Goal: Task Accomplishment & Management: Use online tool/utility

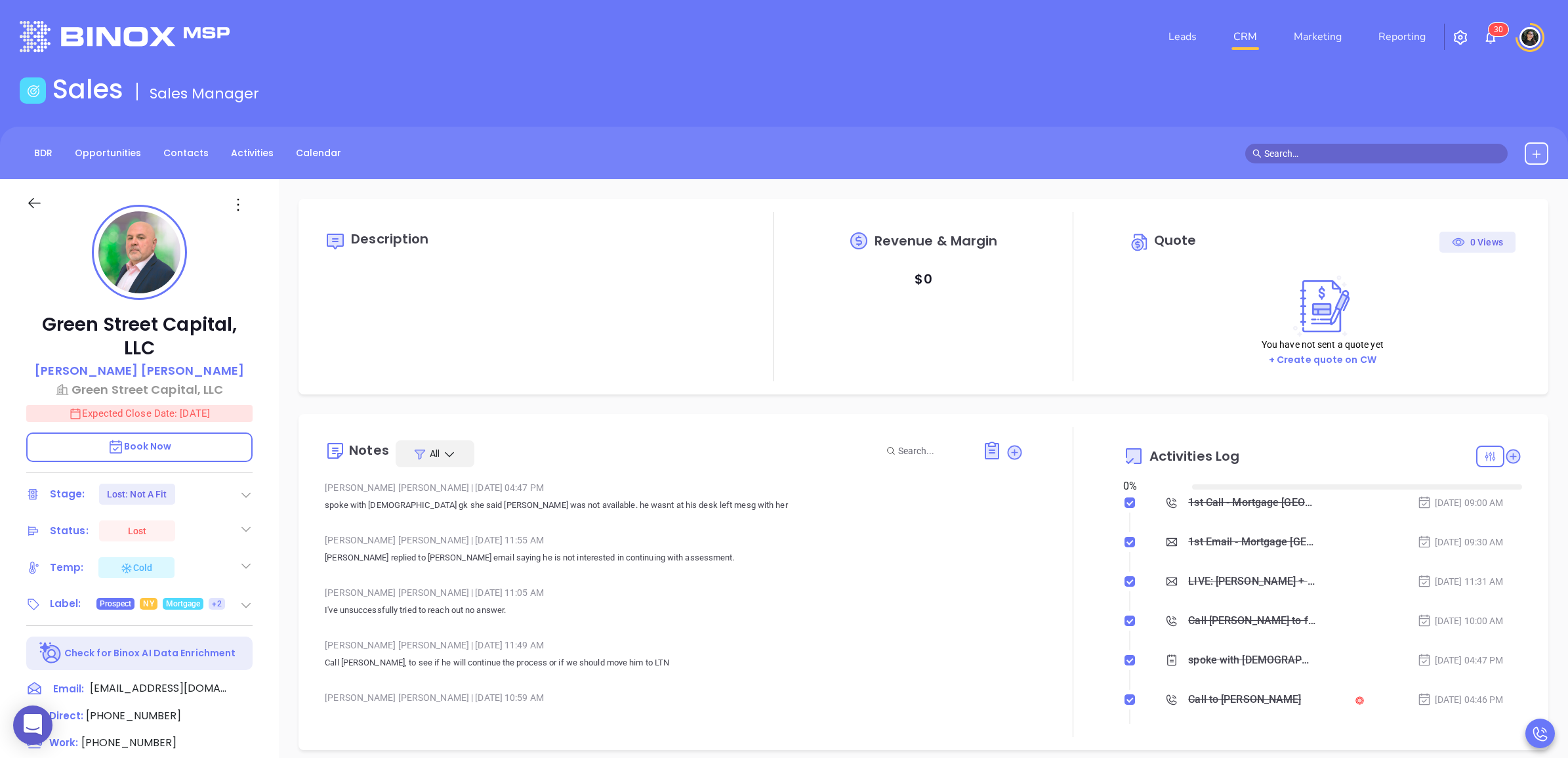
type input "[DATE]"
type input "[PERSON_NAME]"
click at [1307, 148] on input "text" at bounding box center [1382, 154] width 236 height 15
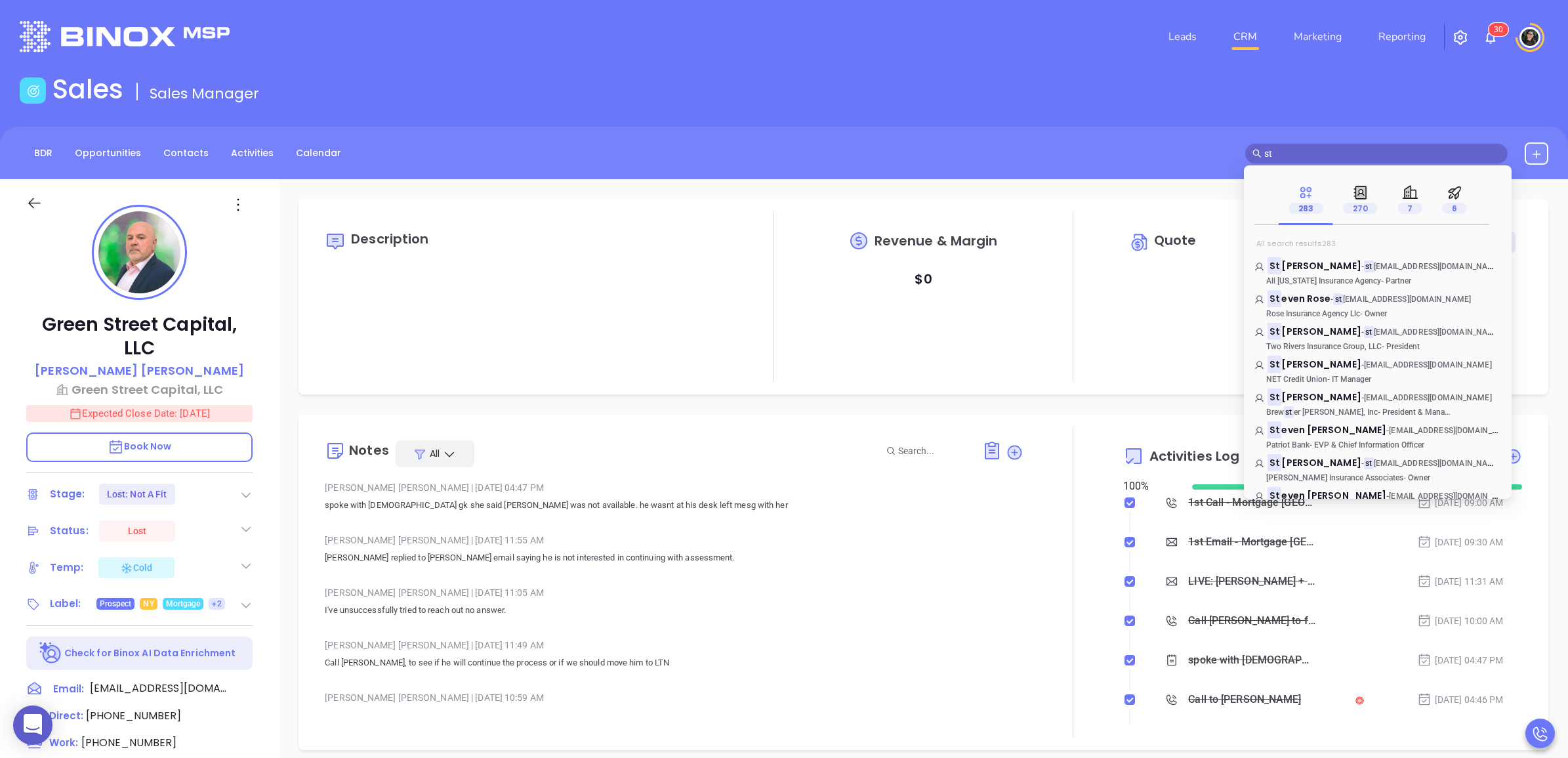
type input "s"
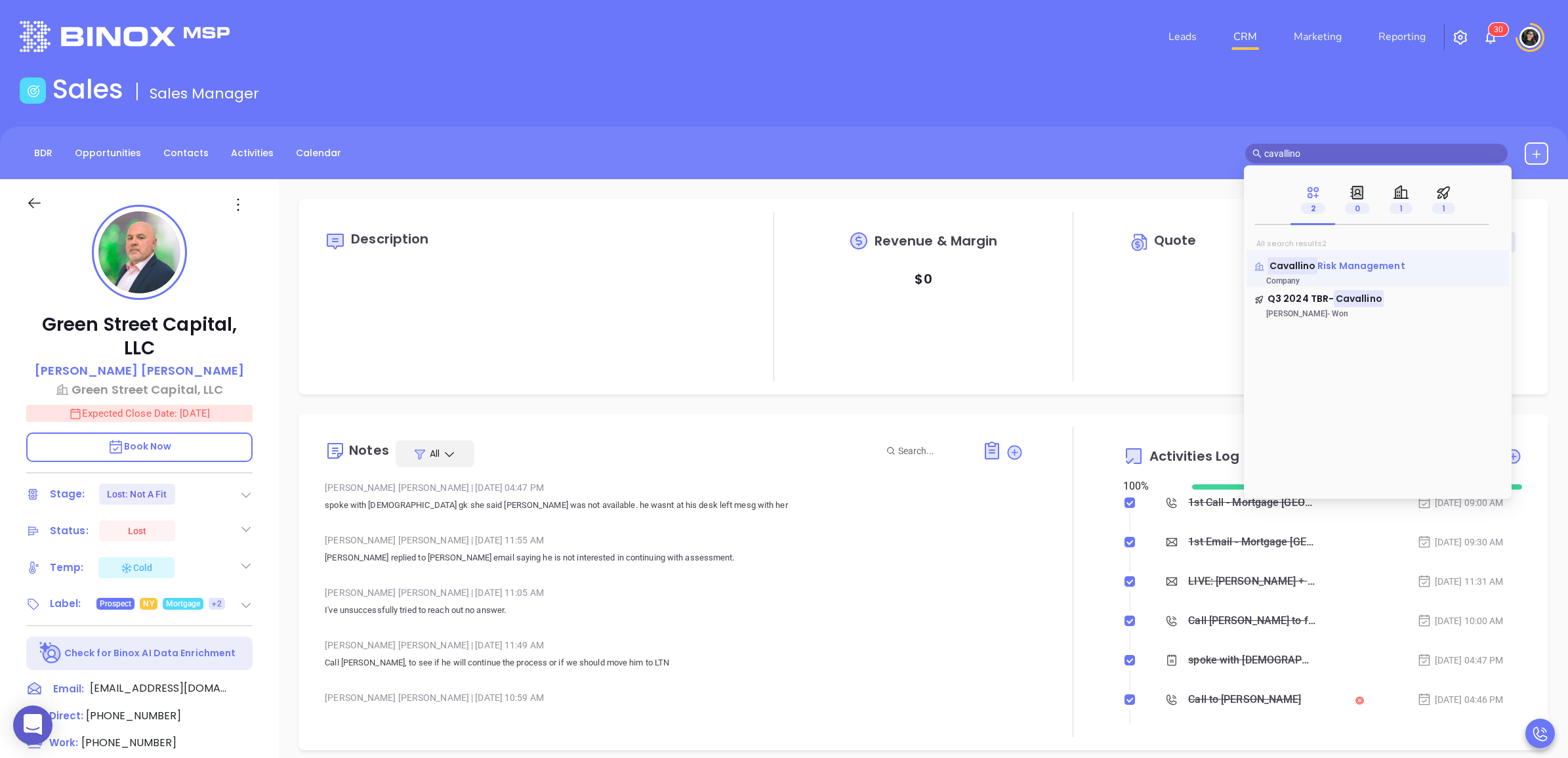
type input "cavallino"
click at [1313, 272] on mark "Cavallino" at bounding box center [1292, 265] width 50 height 16
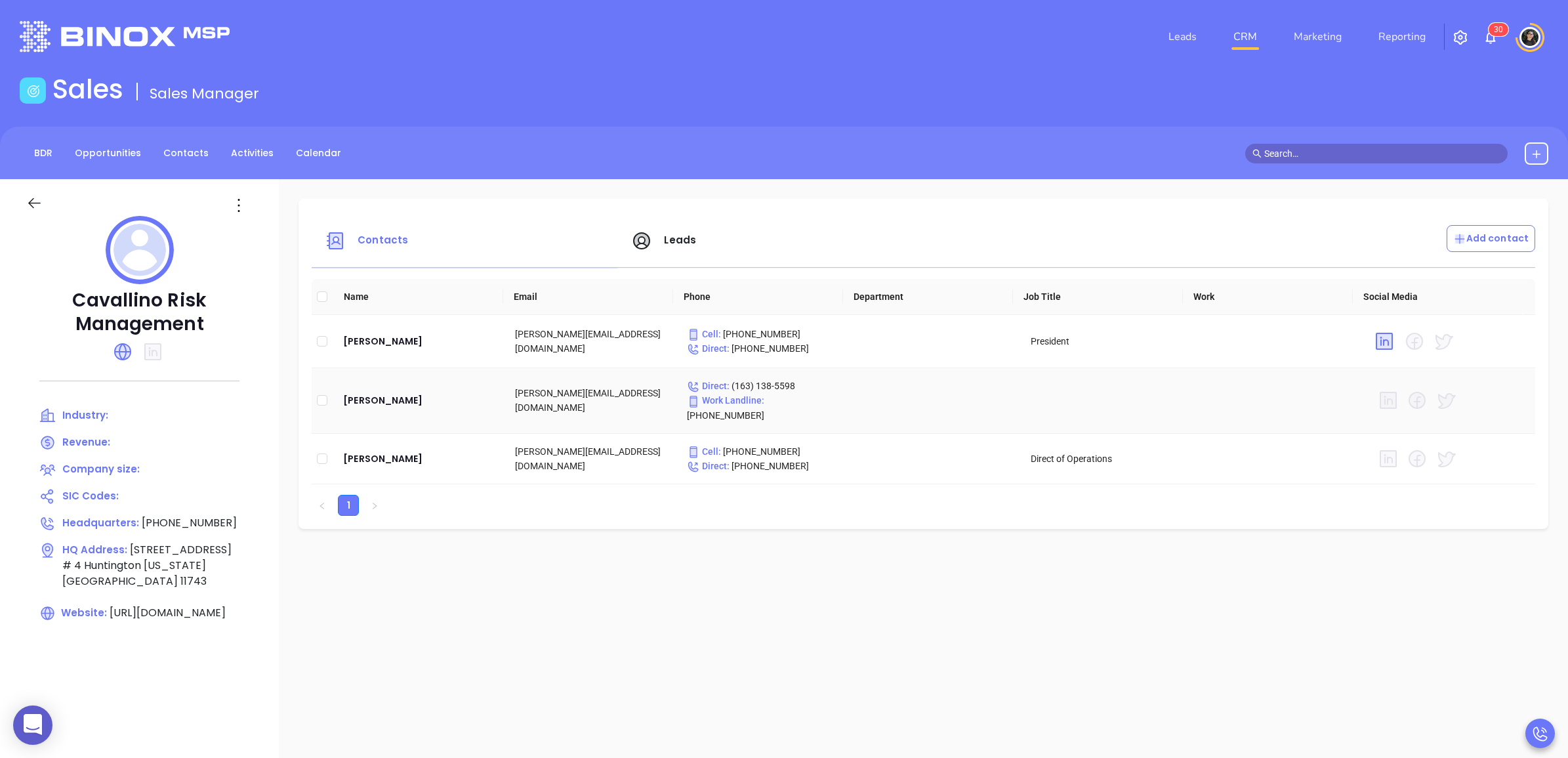
click at [394, 402] on td "[PERSON_NAME]" at bounding box center [418, 401] width 172 height 66
click at [396, 397] on div "[PERSON_NAME]" at bounding box center [418, 400] width 151 height 16
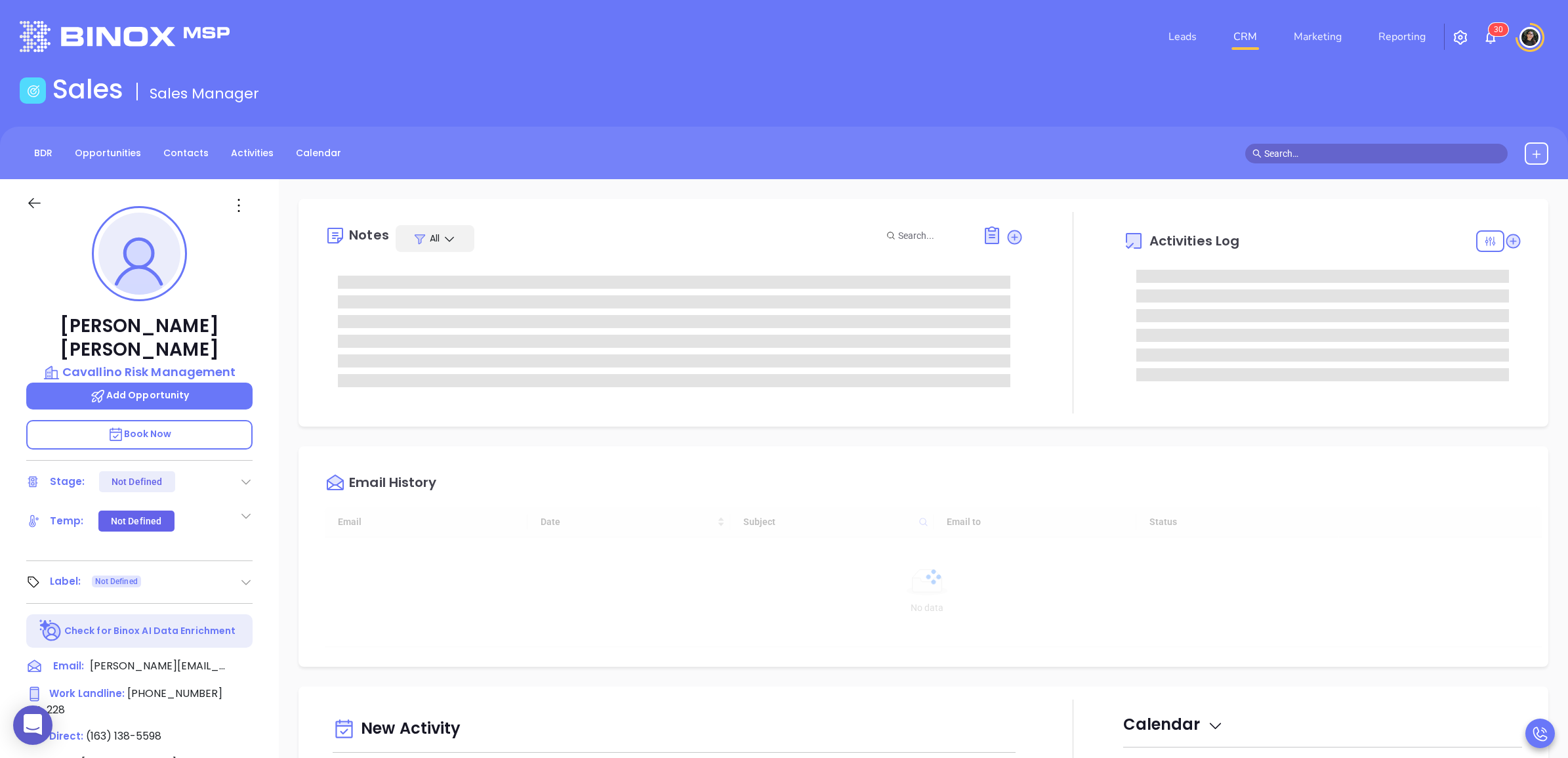
type input "[DATE]"
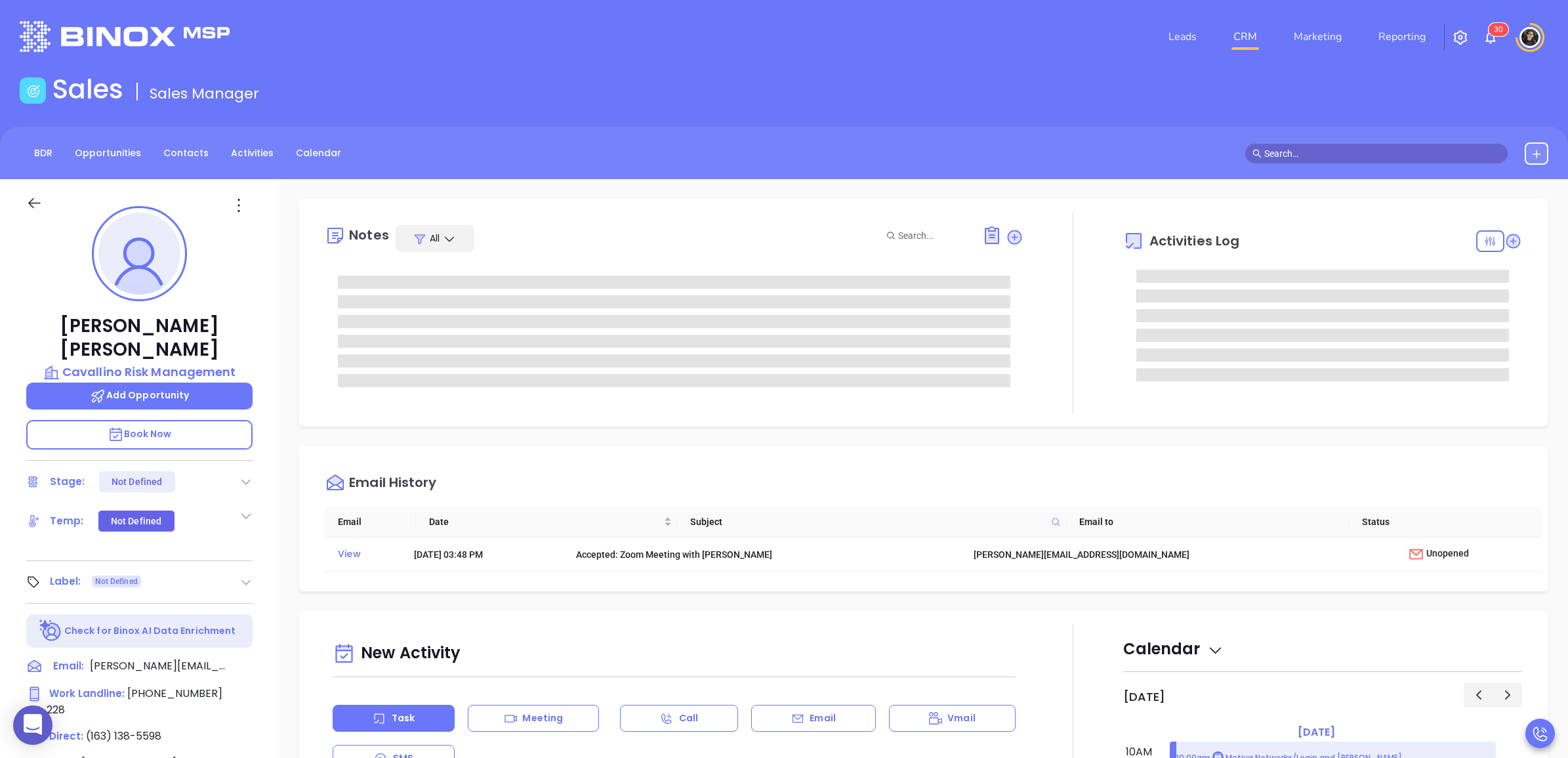
type input "[PERSON_NAME]"
